Goal: Navigation & Orientation: Find specific page/section

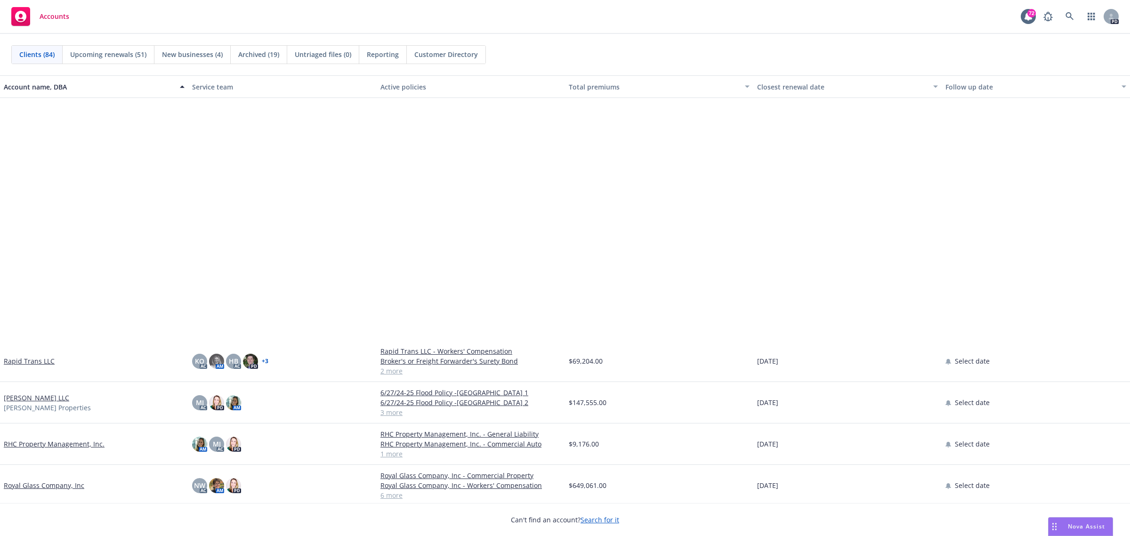
scroll to position [2236, 0]
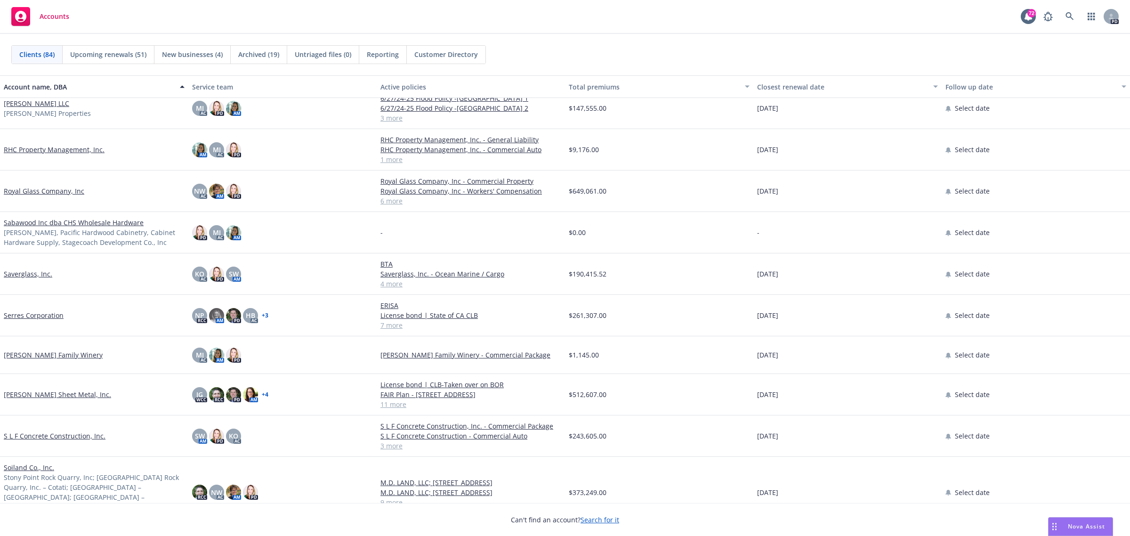
click at [18, 434] on link "S L F Concrete Construction, Inc." at bounding box center [55, 436] width 102 height 10
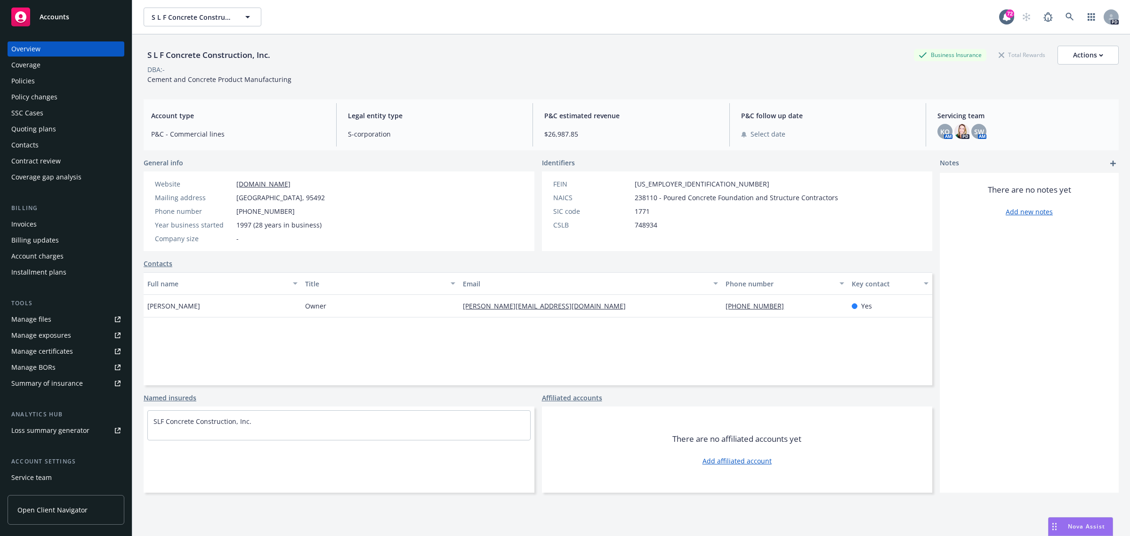
click at [24, 80] on div "Policies" at bounding box center [23, 80] width 24 height 15
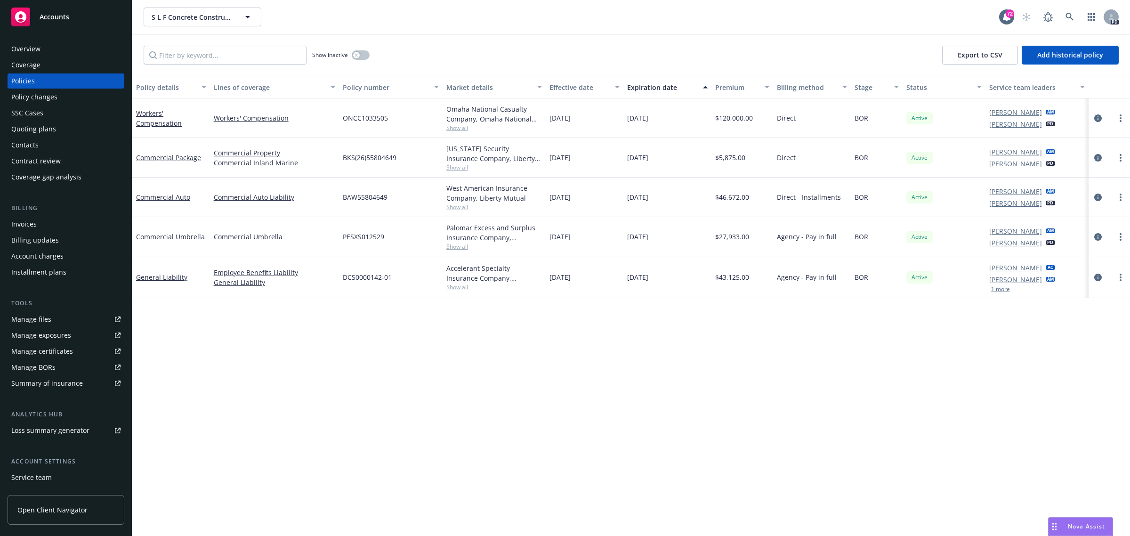
click at [47, 16] on span "Accounts" at bounding box center [55, 17] width 30 height 8
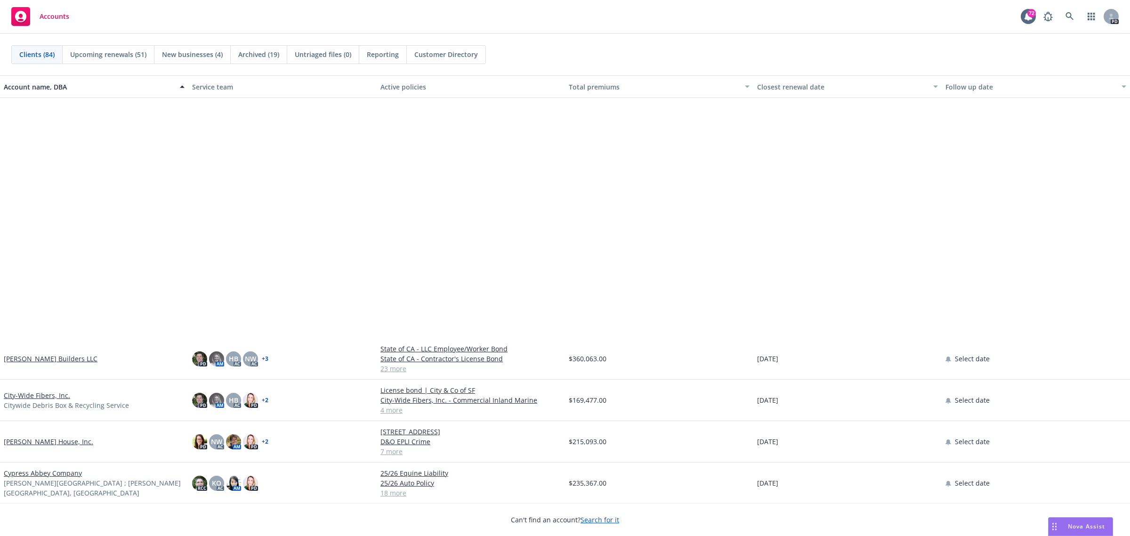
scroll to position [883, 0]
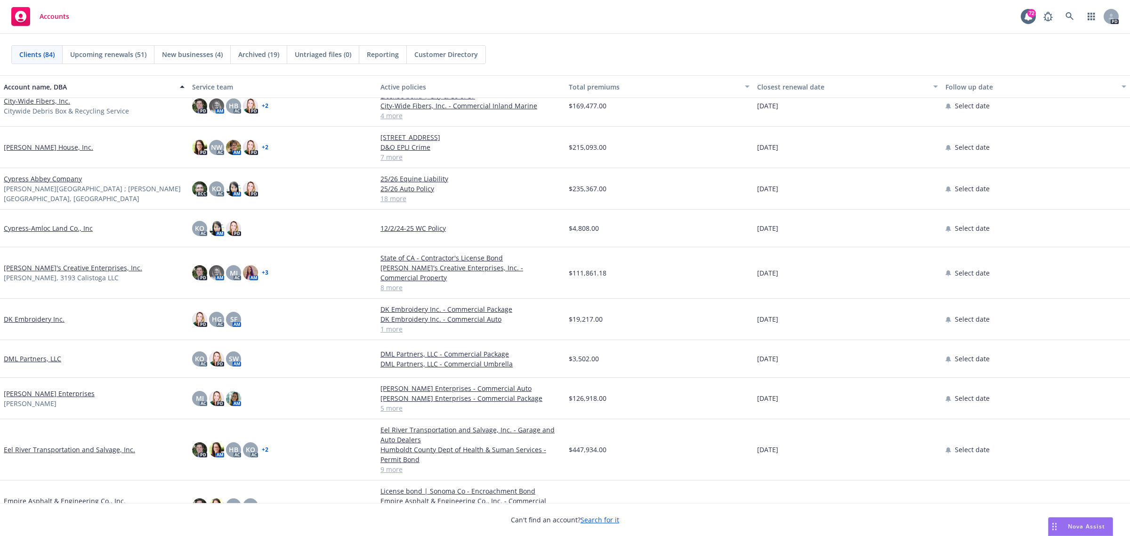
click at [27, 388] on link "[PERSON_NAME] Enterprises" at bounding box center [49, 393] width 91 height 10
